Goal: Information Seeking & Learning: Learn about a topic

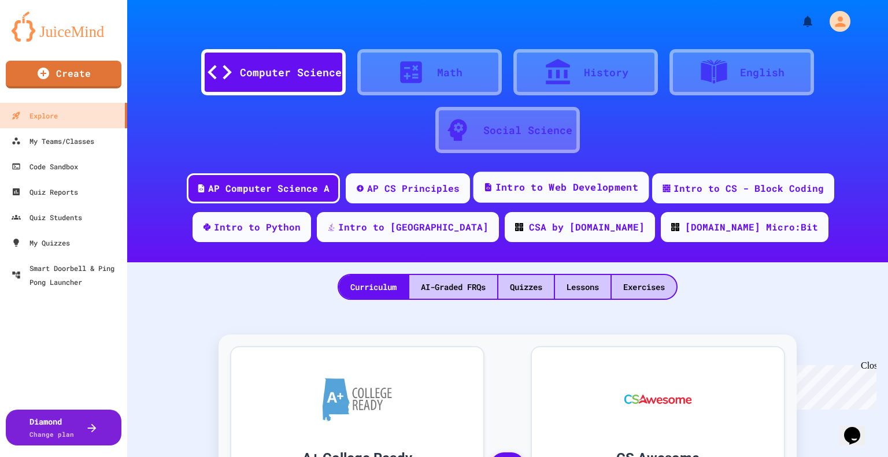
click at [537, 191] on div "Intro to Web Development" at bounding box center [566, 187] width 143 height 14
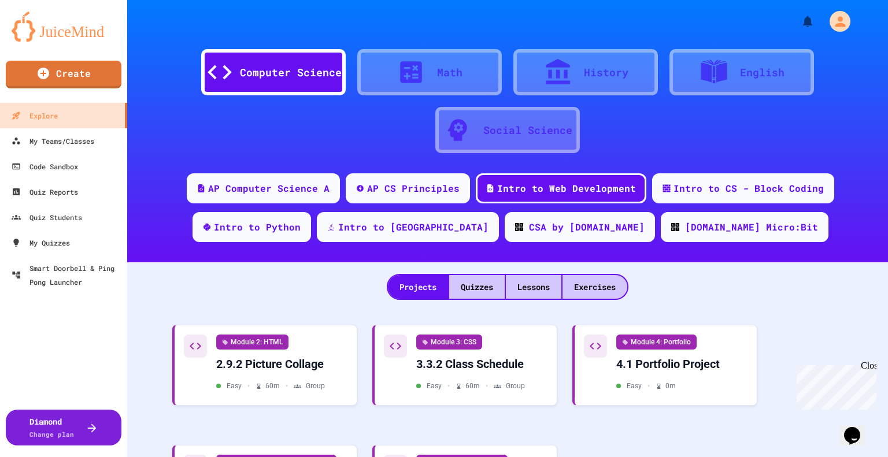
click at [253, 77] on div "Computer Science" at bounding box center [291, 73] width 102 height 16
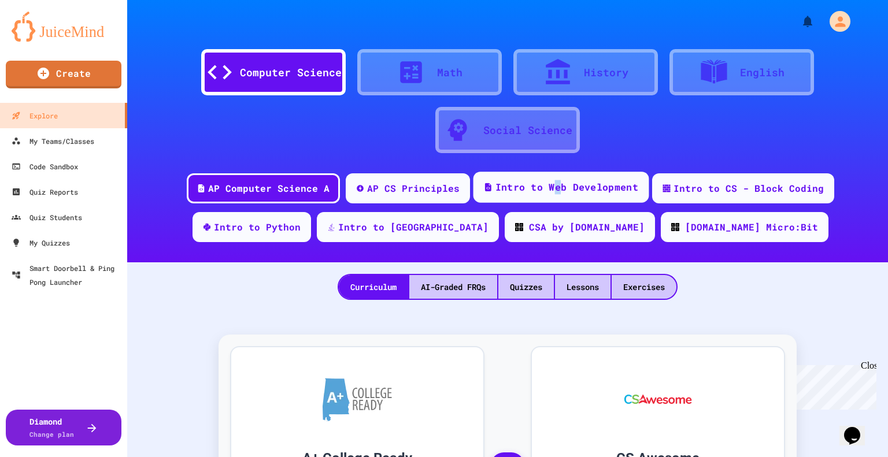
click at [551, 191] on div "Intro to Web Development" at bounding box center [566, 187] width 143 height 14
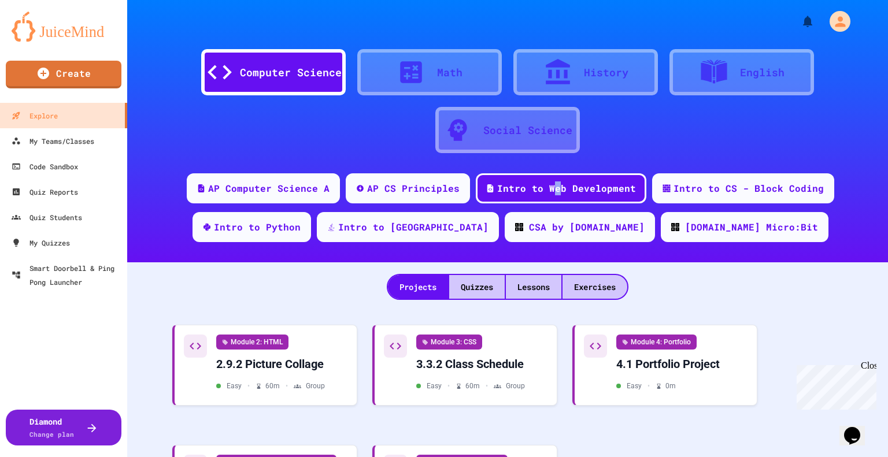
scroll to position [109, 0]
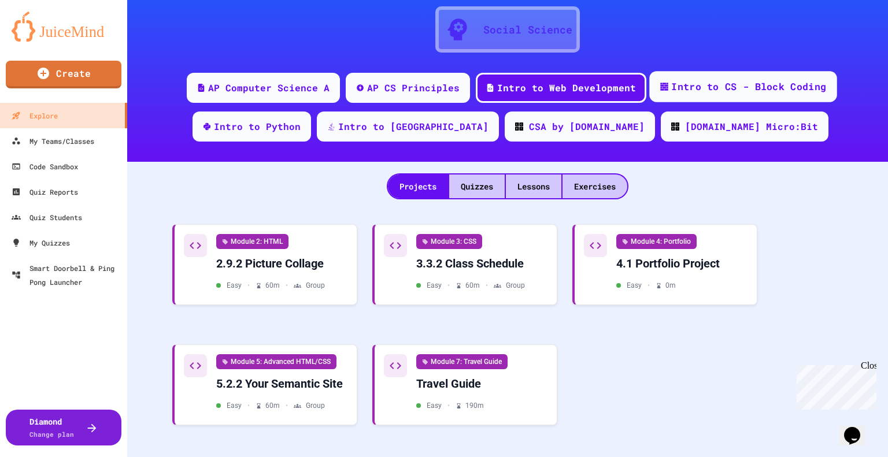
click at [712, 80] on div "Intro to CS - Block Coding" at bounding box center [748, 87] width 155 height 14
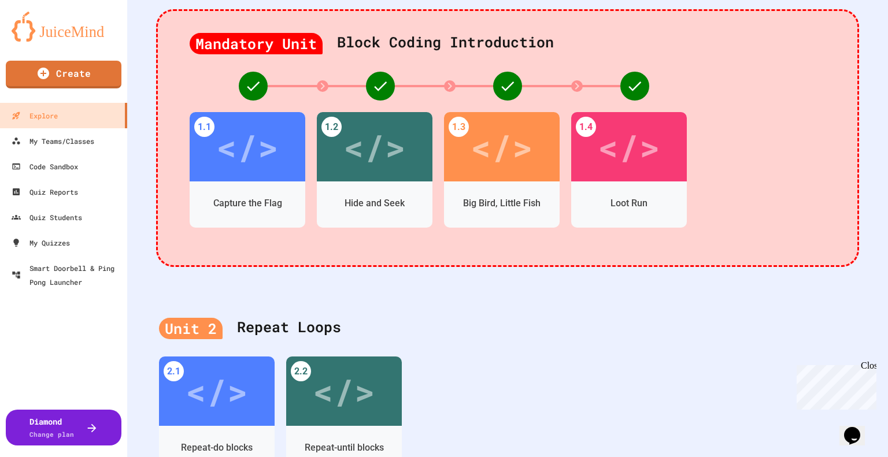
scroll to position [224, 0]
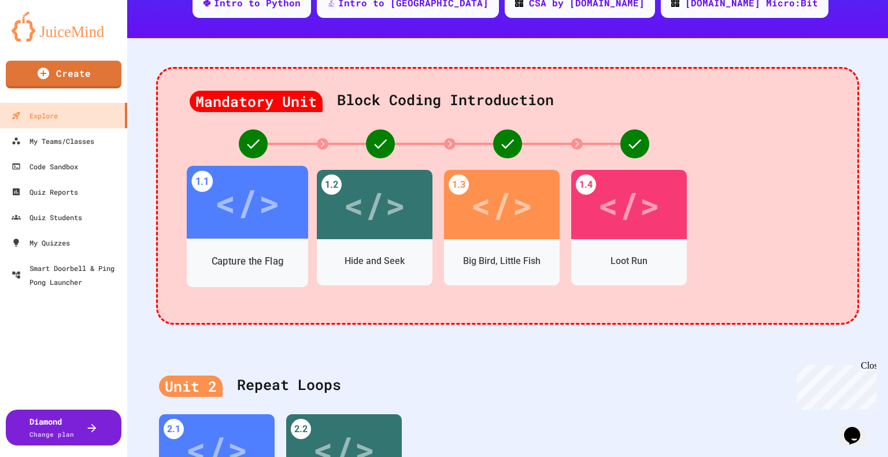
click at [226, 242] on div "Capture the Flag" at bounding box center [247, 263] width 121 height 49
